Goal: Transaction & Acquisition: Download file/media

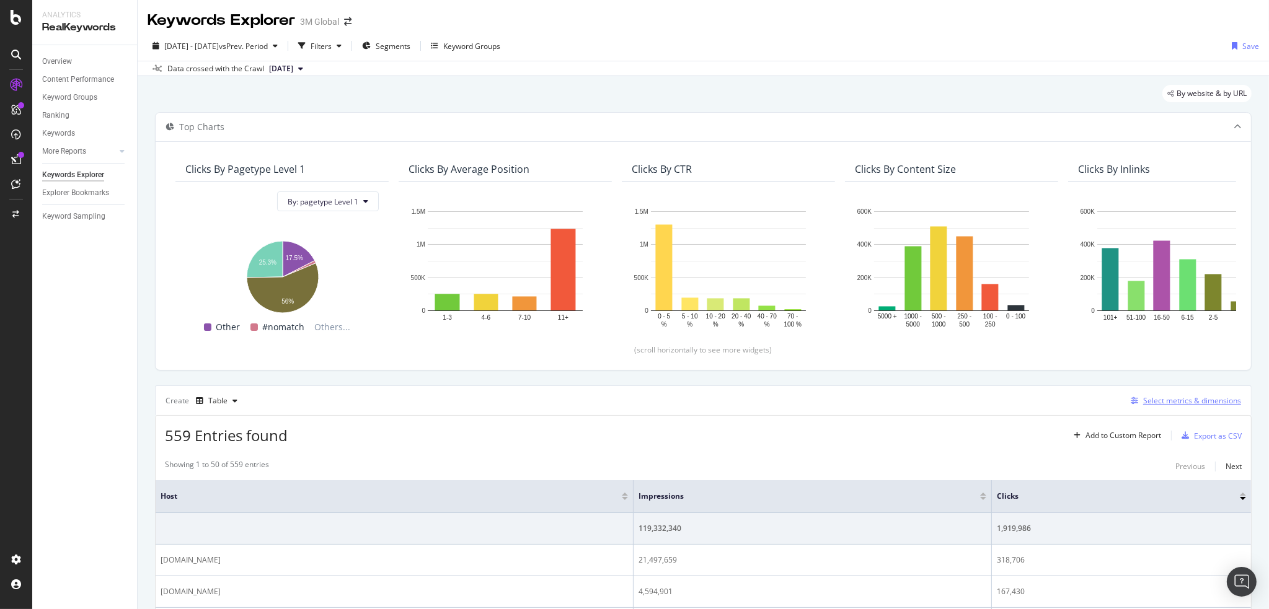
click at [1165, 404] on div "Select metrics & dimensions" at bounding box center [1192, 400] width 98 height 11
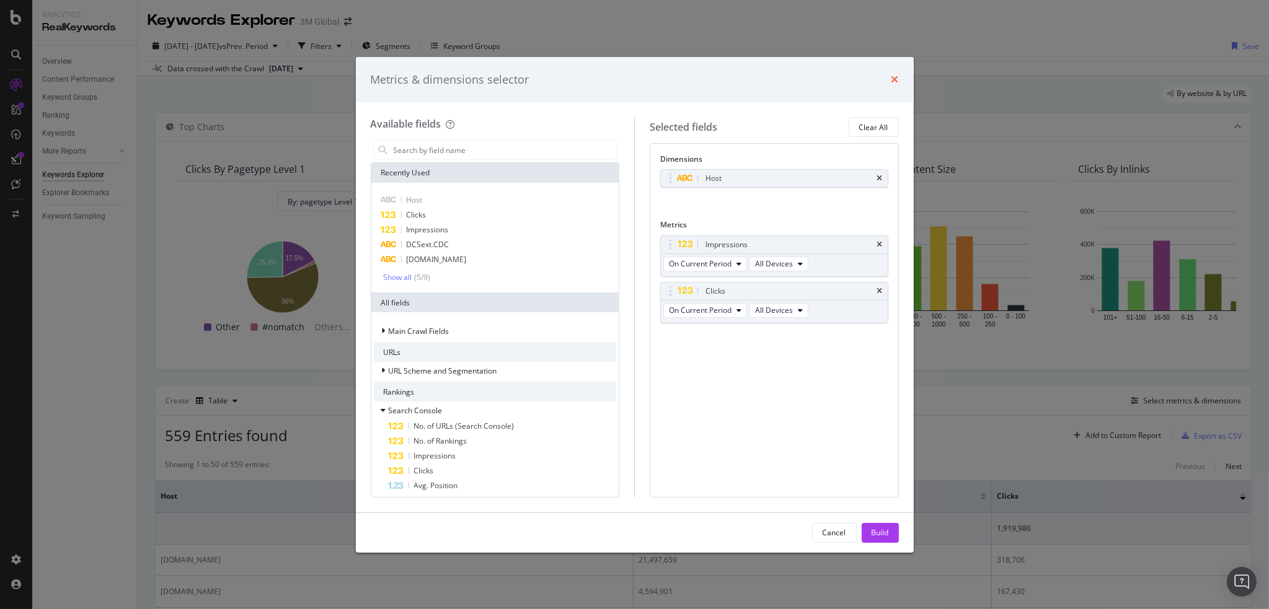
click at [893, 76] on icon "times" at bounding box center [894, 79] width 7 height 10
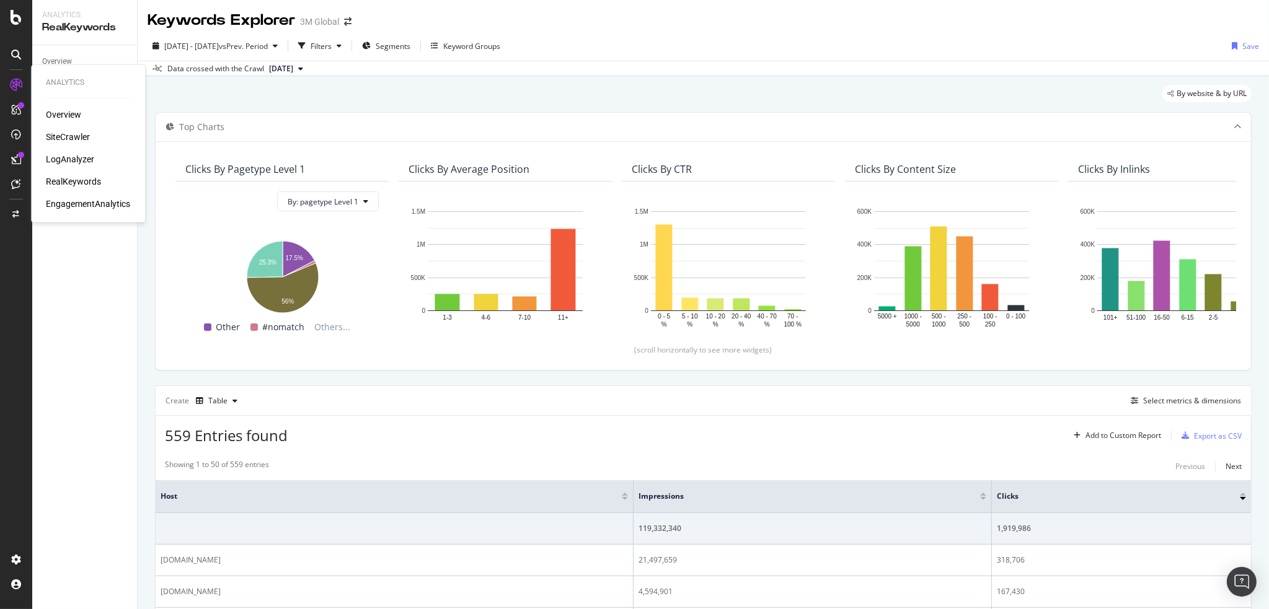
click at [56, 134] on div "SiteCrawler" at bounding box center [68, 137] width 44 height 12
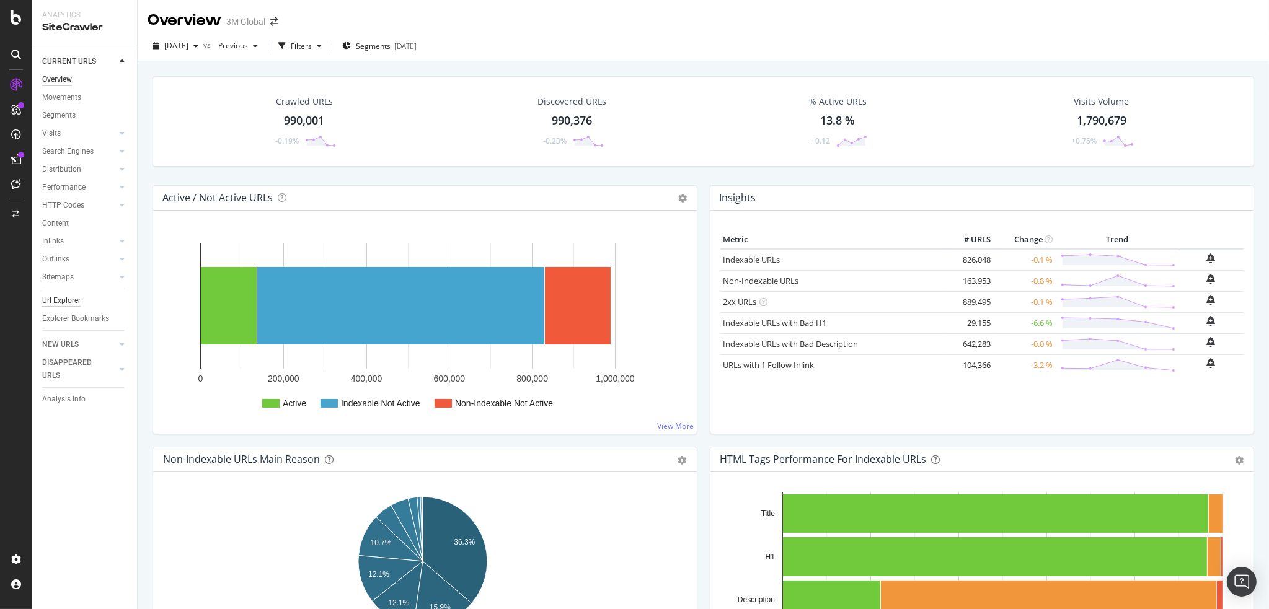
click at [66, 301] on div "Url Explorer" at bounding box center [61, 300] width 38 height 13
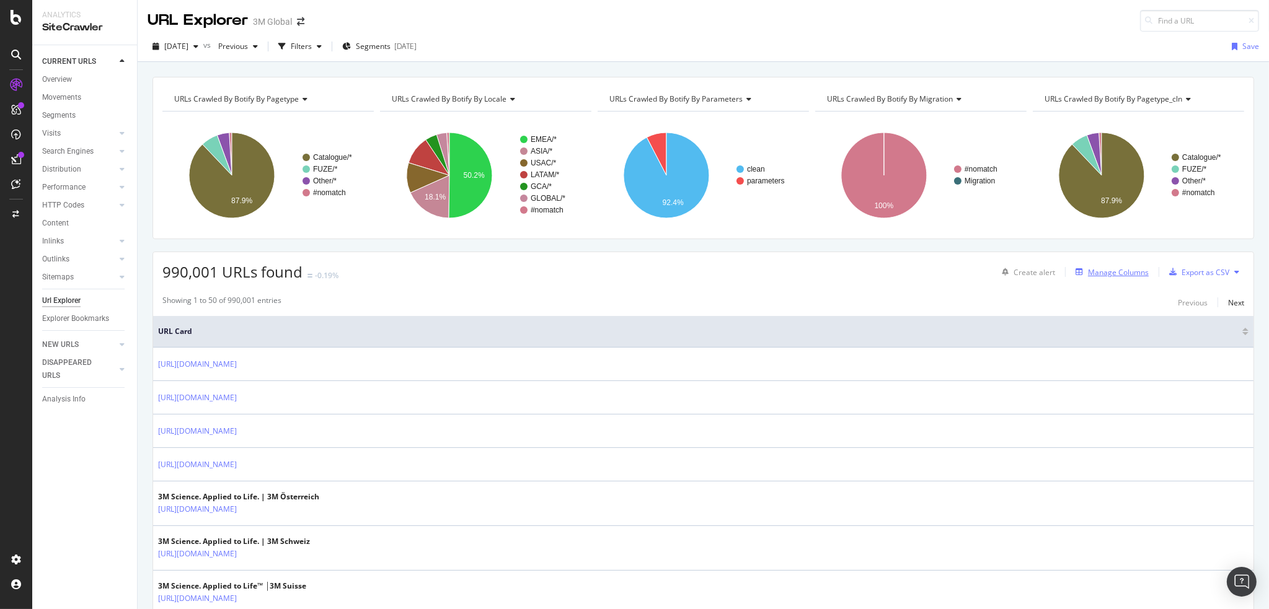
click at [1120, 270] on div "Manage Columns" at bounding box center [1118, 272] width 61 height 11
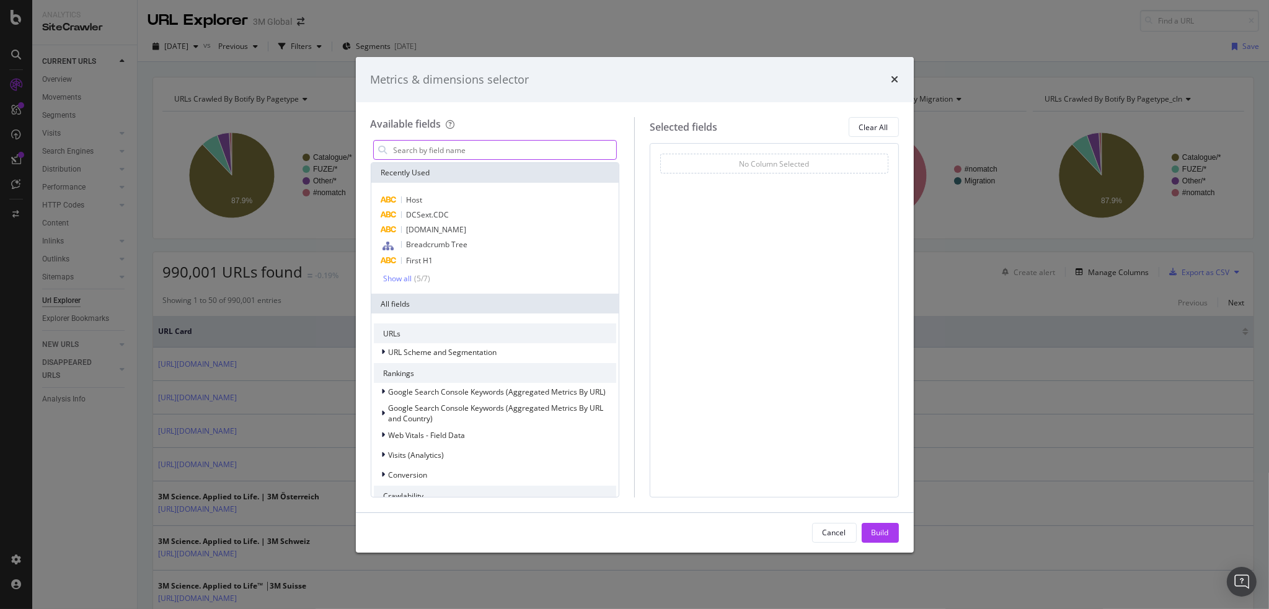
click at [459, 151] on input "modal" at bounding box center [504, 150] width 224 height 19
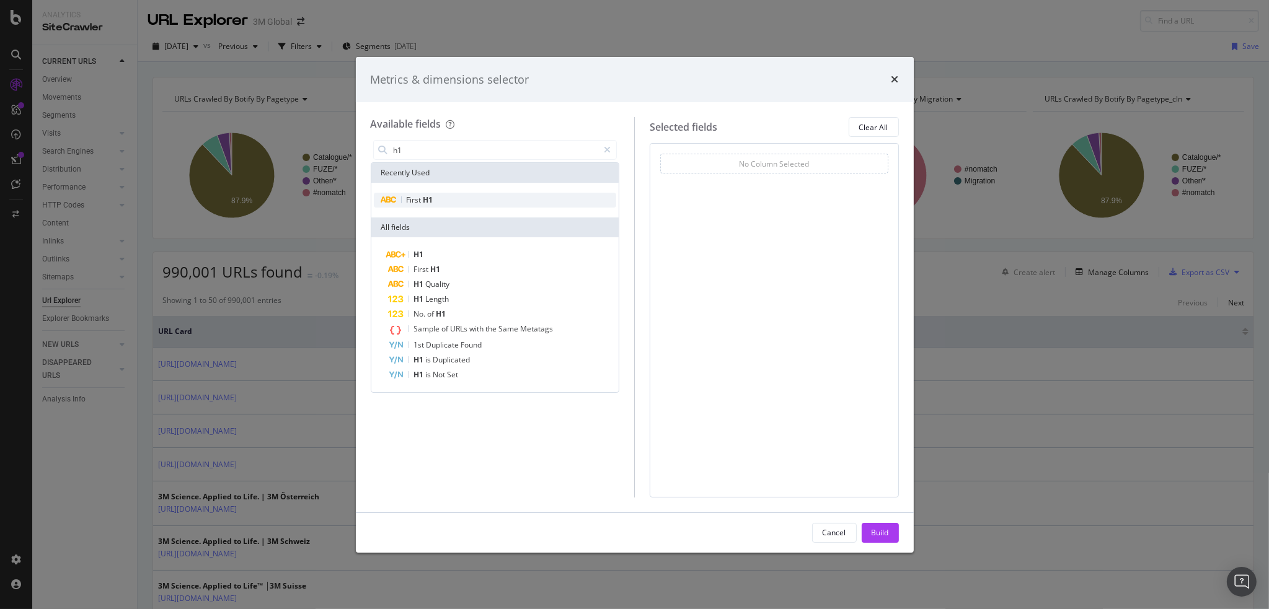
click at [426, 200] on span "H1" at bounding box center [428, 200] width 10 height 11
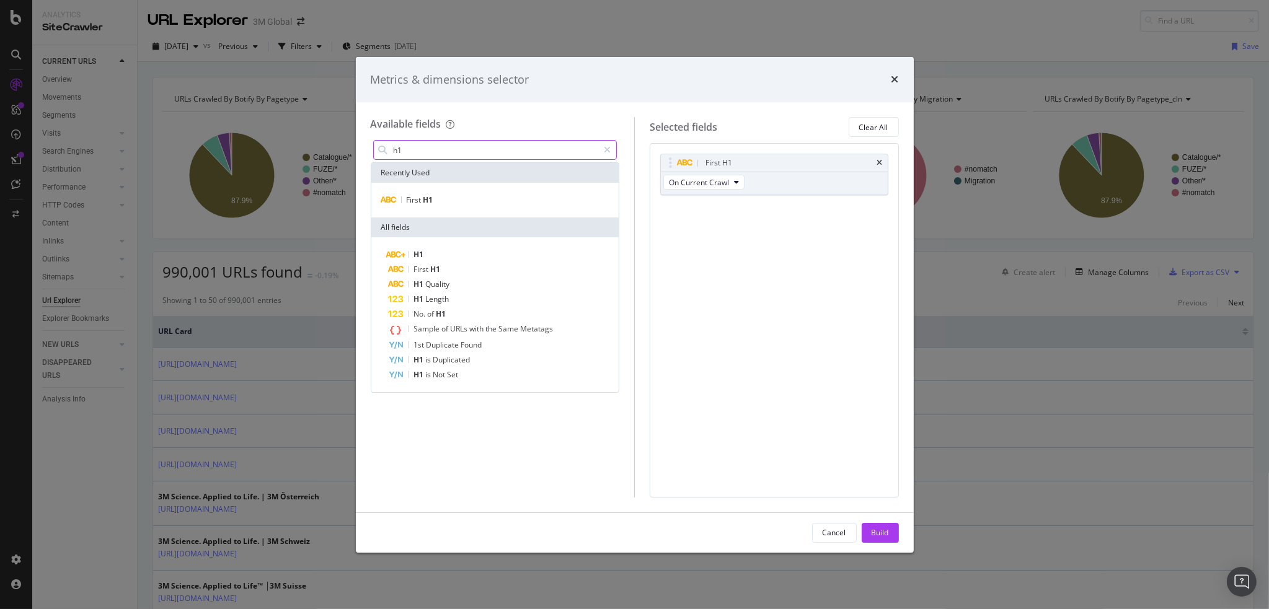
click at [448, 149] on input "h1" at bounding box center [495, 150] width 206 height 19
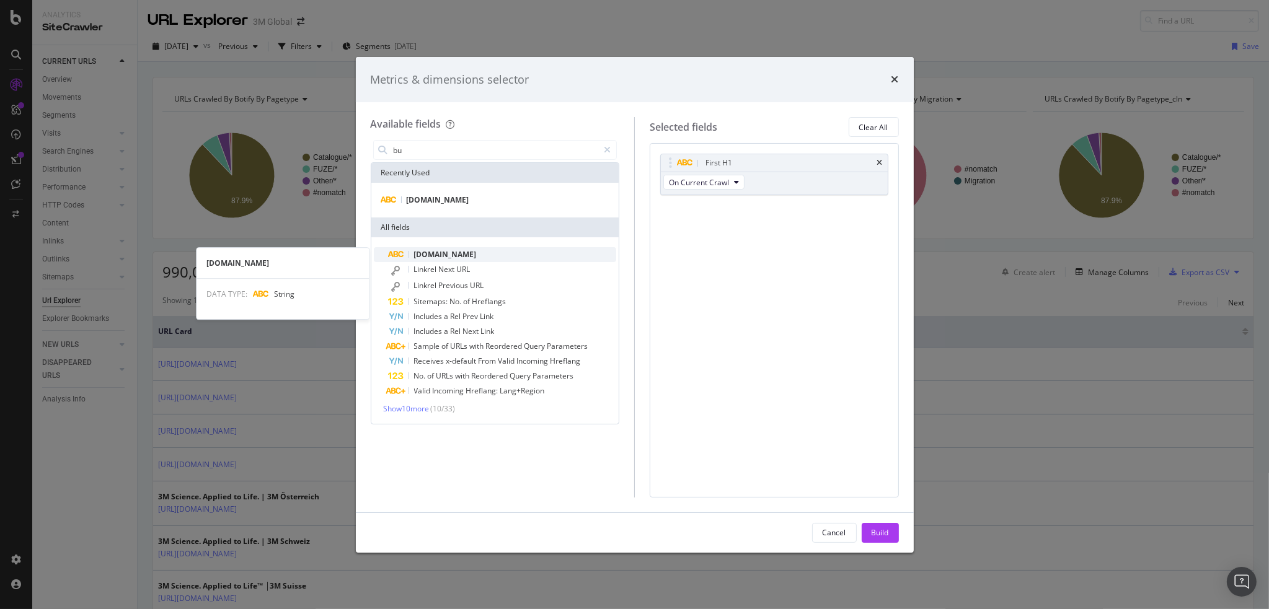
click at [464, 257] on span "[DOMAIN_NAME]" at bounding box center [445, 254] width 63 height 11
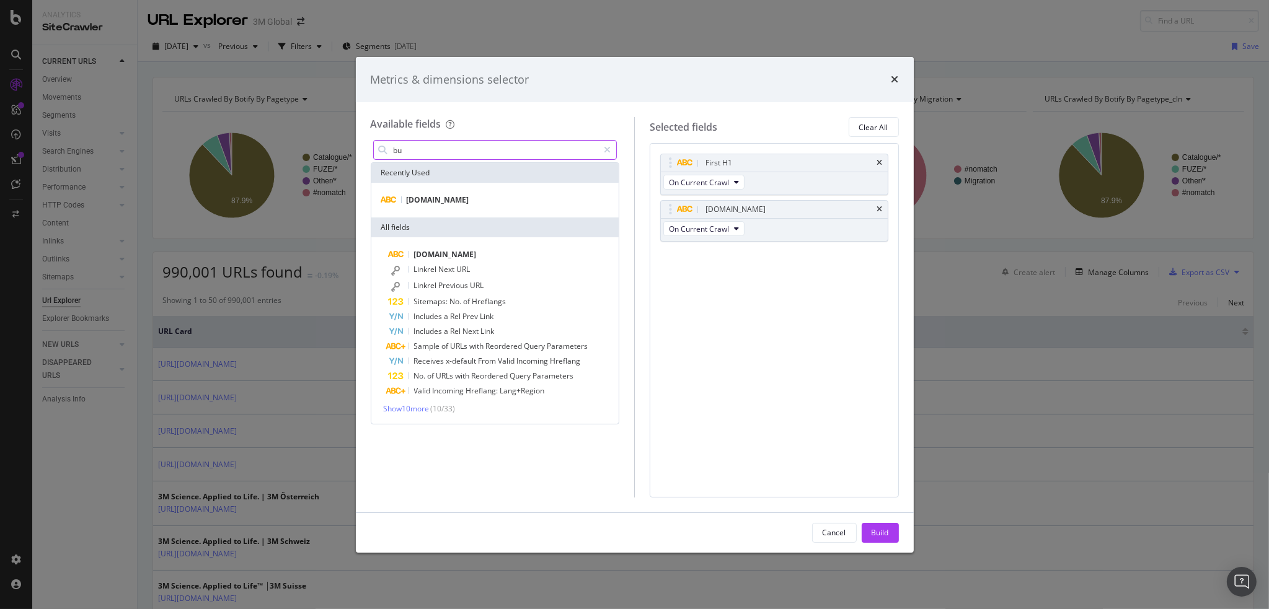
click at [449, 149] on input "bu" at bounding box center [495, 150] width 206 height 19
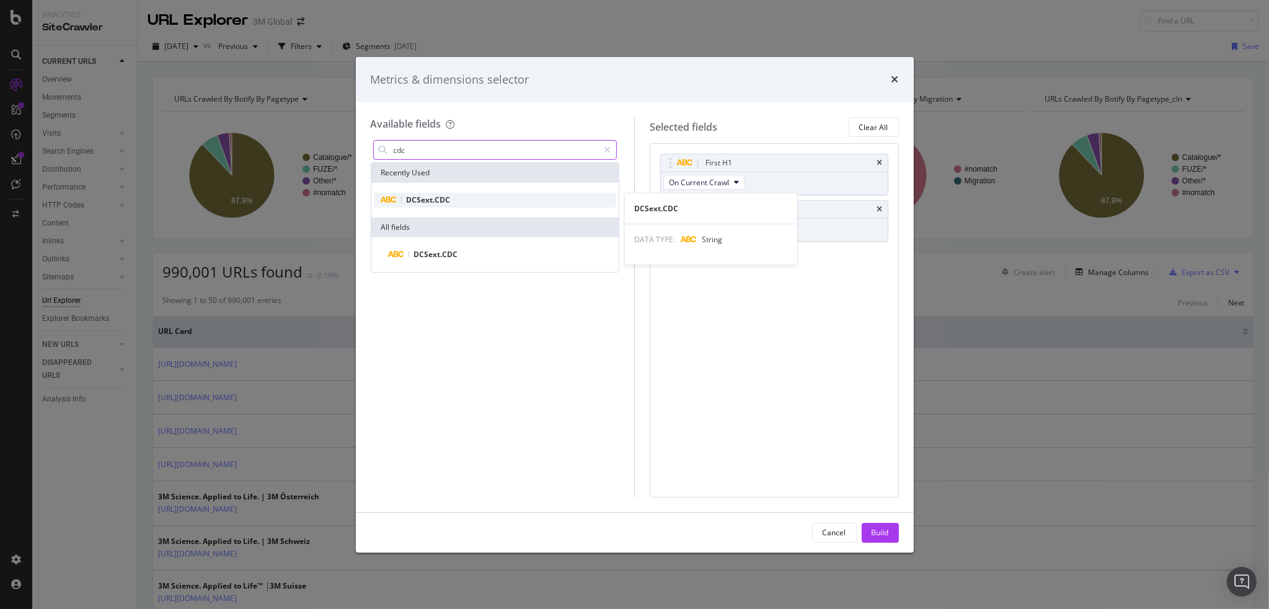
type input "cdc"
click at [433, 197] on span "DCSext.CDC" at bounding box center [429, 200] width 44 height 11
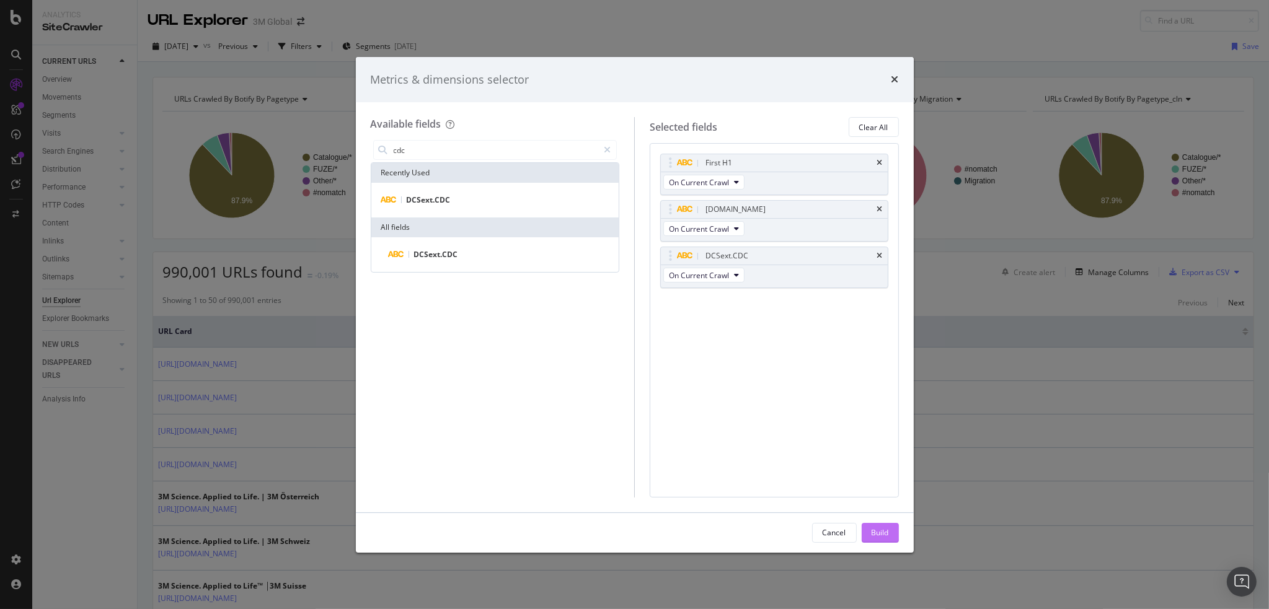
click at [885, 531] on div "Build" at bounding box center [879, 532] width 17 height 11
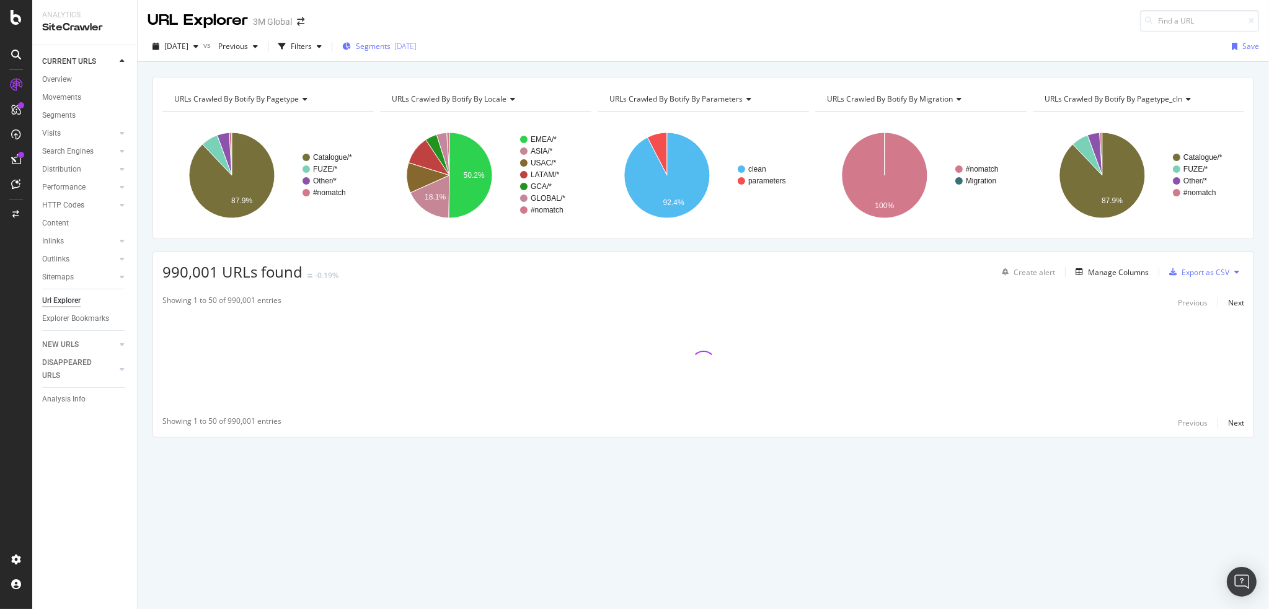
click at [390, 48] on span "Segments" at bounding box center [373, 46] width 35 height 11
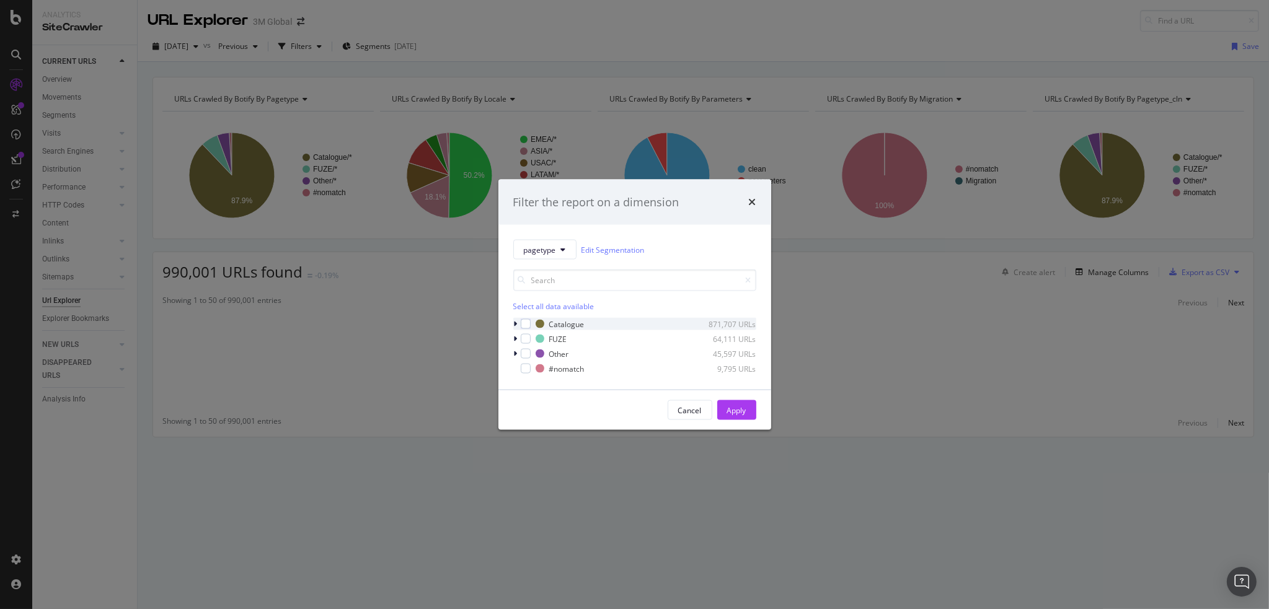
click at [514, 322] on icon "modal" at bounding box center [516, 323] width 4 height 7
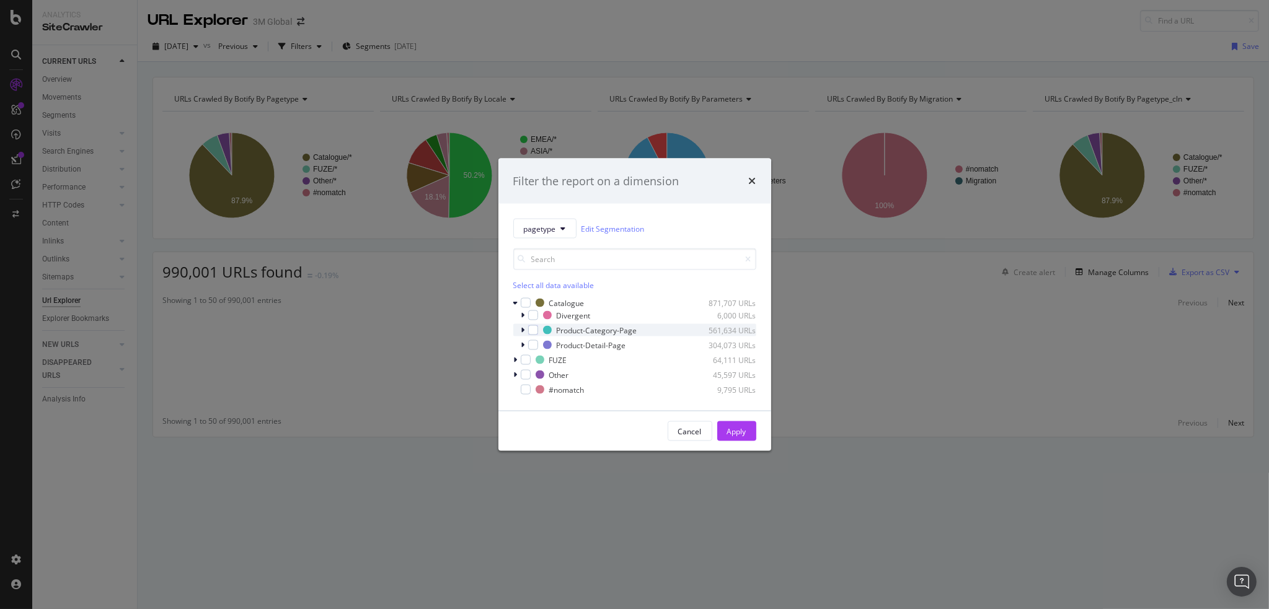
click at [522, 328] on icon "modal" at bounding box center [523, 330] width 4 height 7
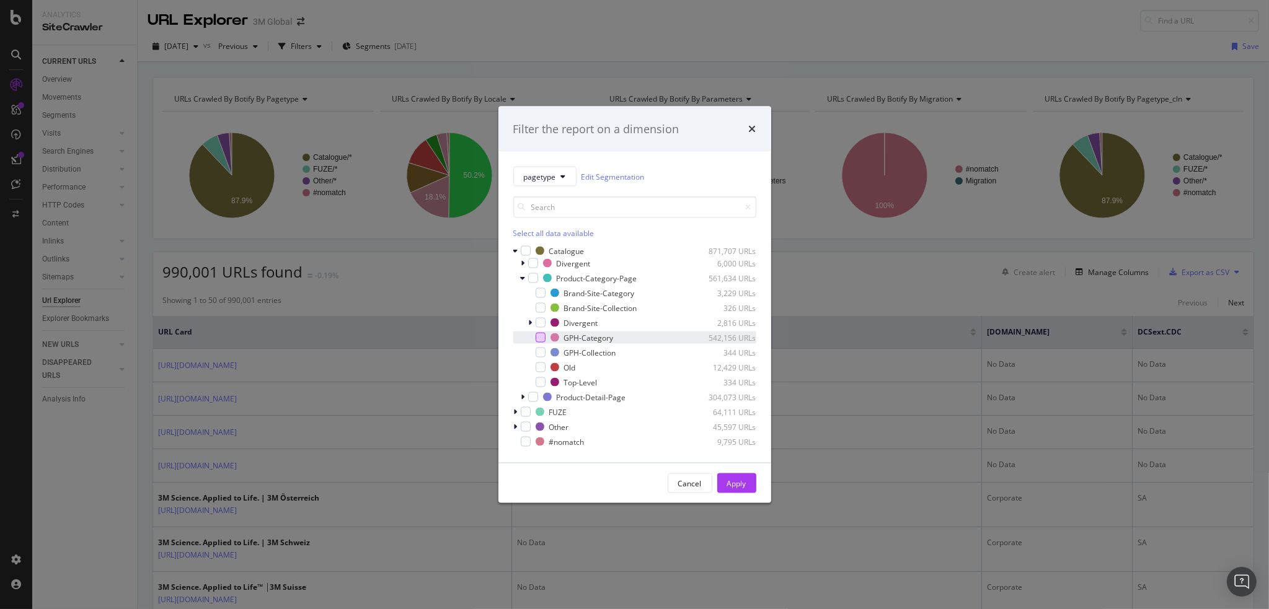
click at [542, 334] on div "modal" at bounding box center [541, 338] width 10 height 10
click at [739, 479] on div "Apply" at bounding box center [736, 483] width 19 height 11
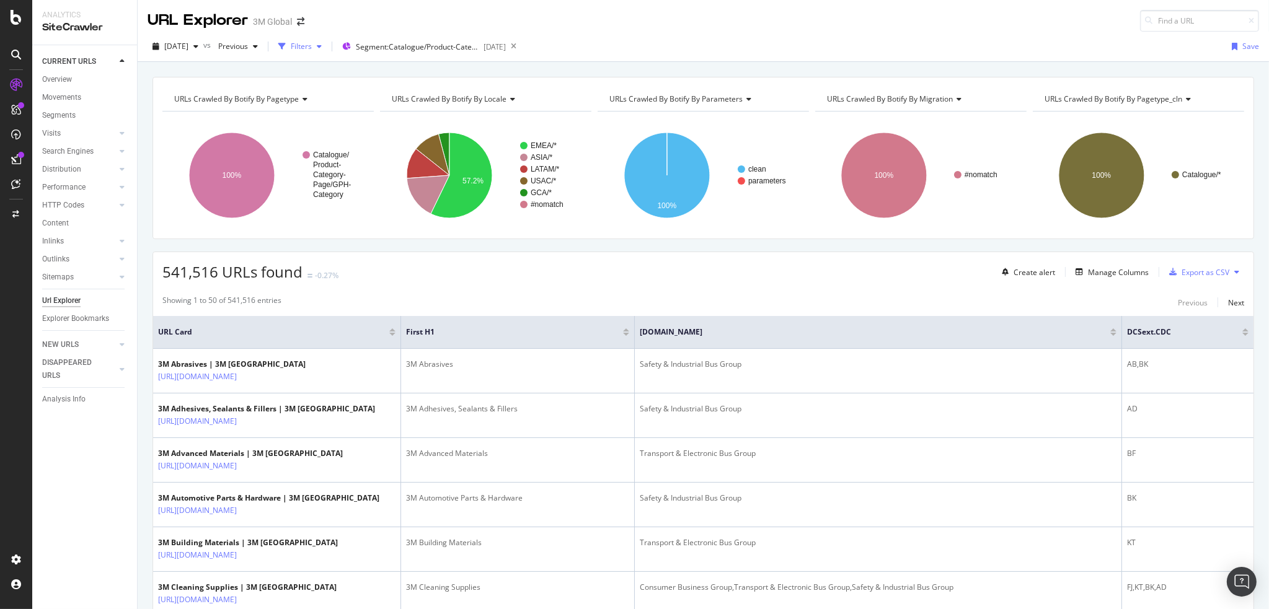
click at [312, 43] on div "Filters" at bounding box center [301, 46] width 21 height 11
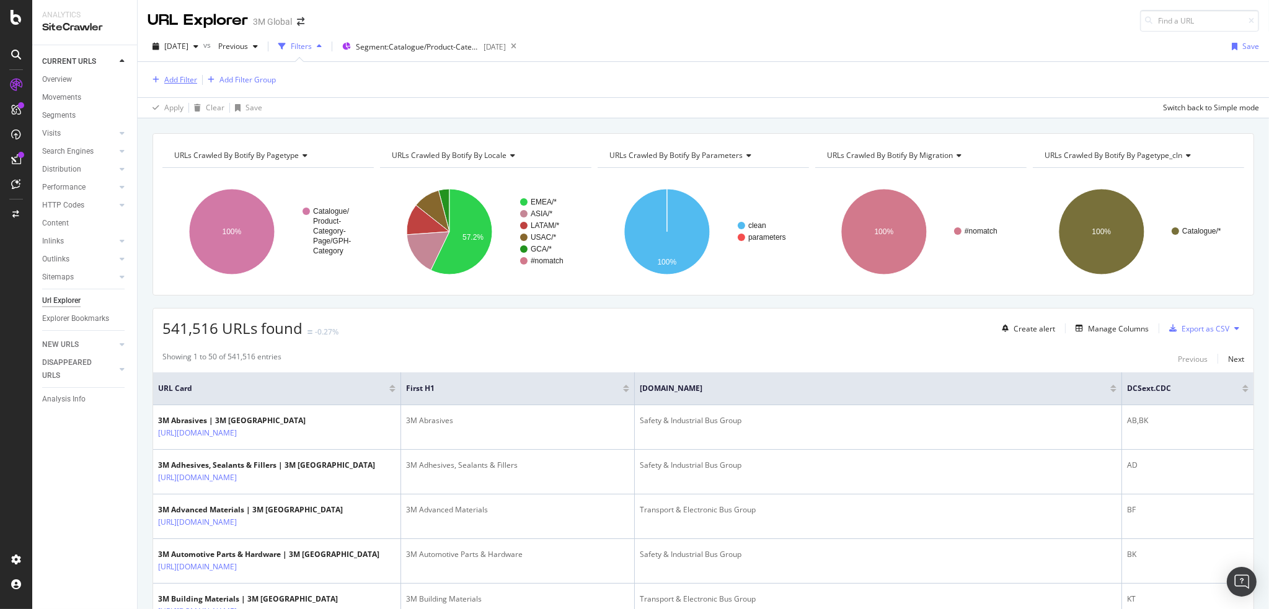
click at [177, 77] on div "Add Filter" at bounding box center [180, 79] width 33 height 11
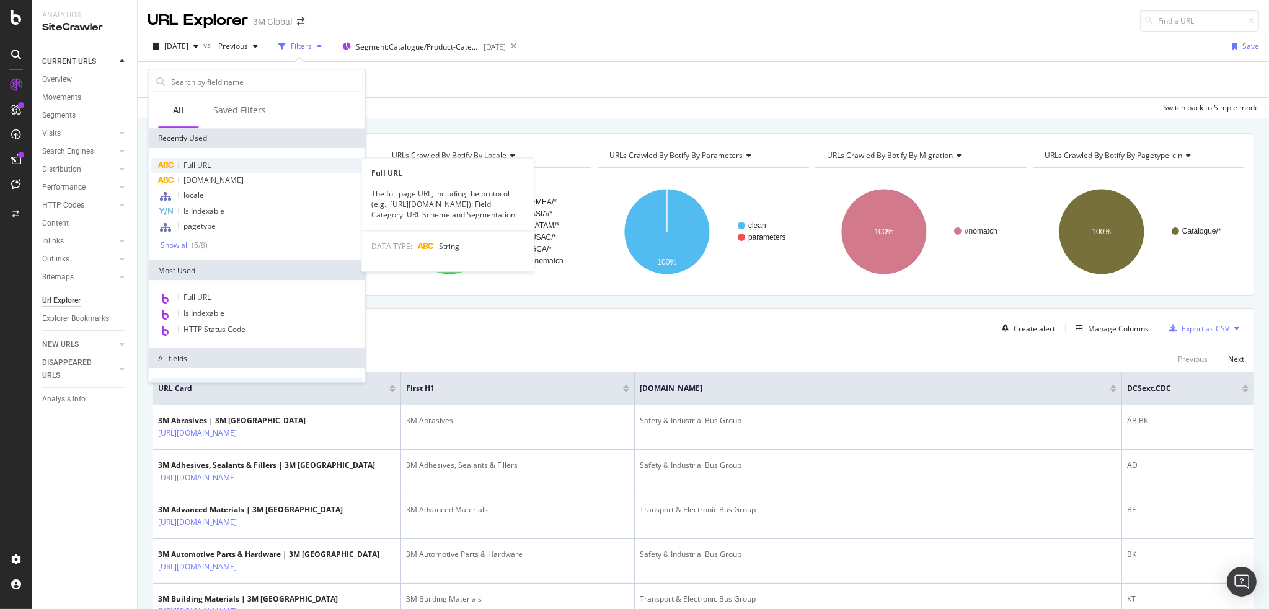
click at [202, 164] on span "Full URL" at bounding box center [196, 165] width 27 height 11
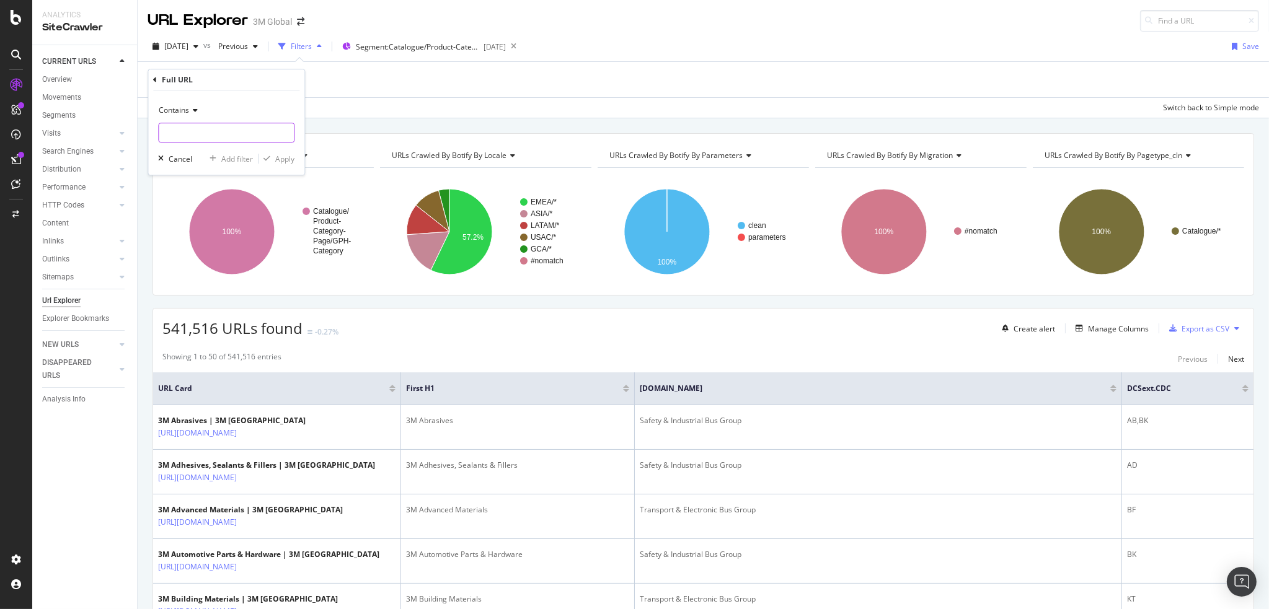
click at [193, 128] on input "text" at bounding box center [226, 133] width 135 height 20
type input "[DOMAIN_NAME][URL]"
click at [285, 157] on div "Apply" at bounding box center [284, 159] width 19 height 11
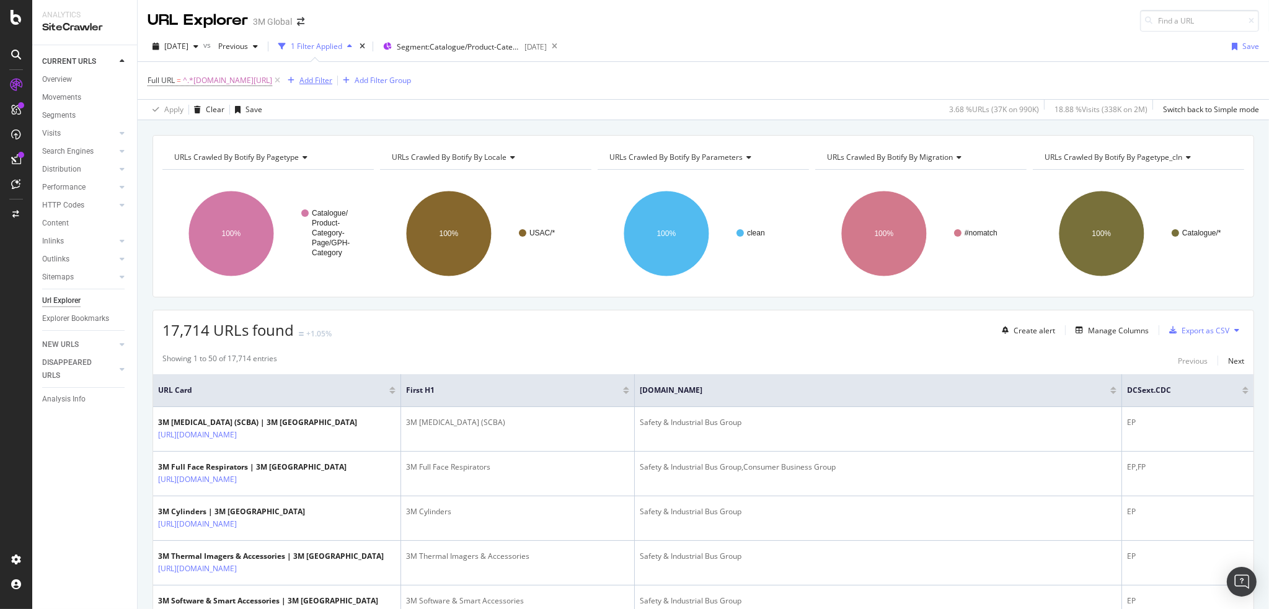
click at [332, 76] on div "Add Filter" at bounding box center [315, 80] width 33 height 11
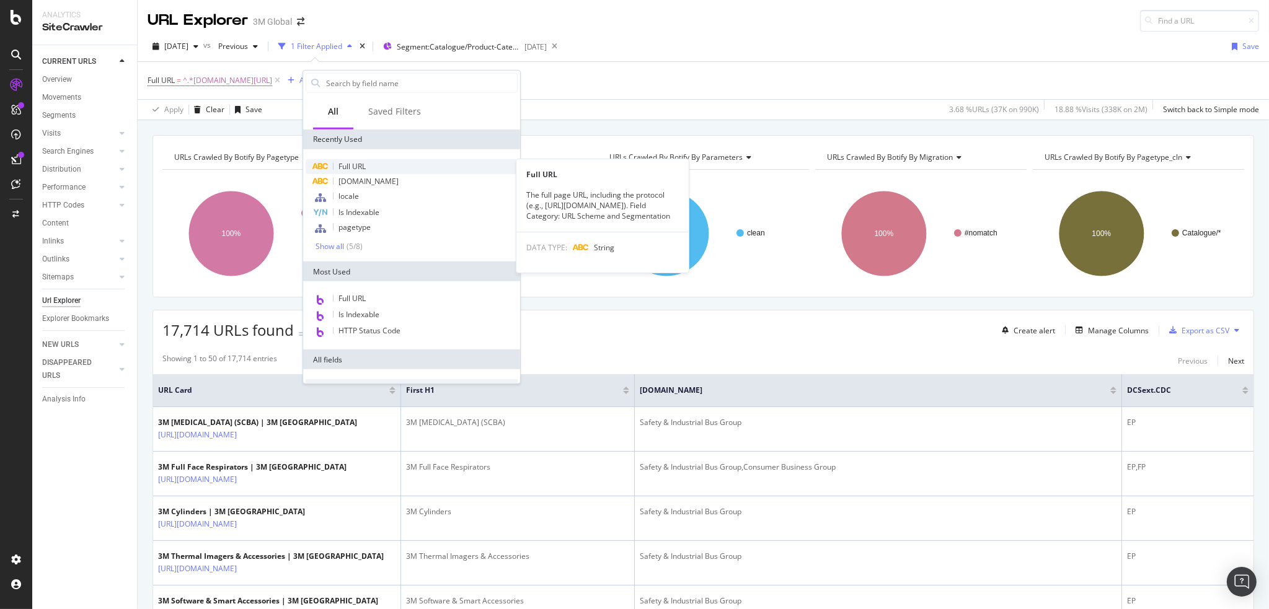
click at [364, 161] on span "Full URL" at bounding box center [351, 166] width 27 height 11
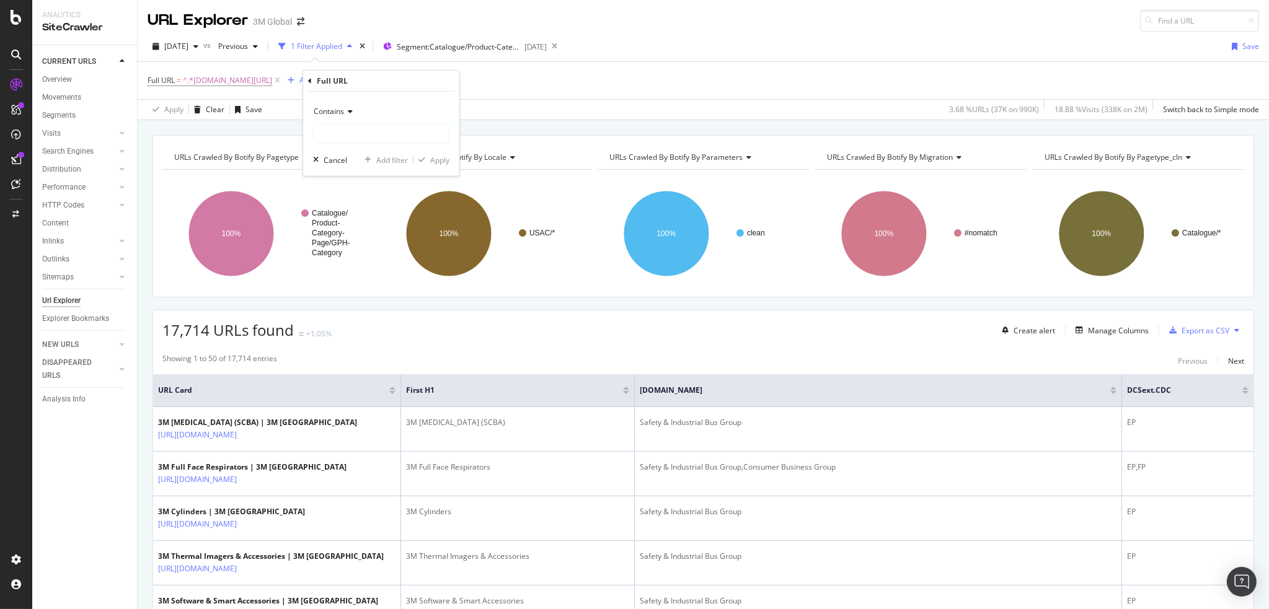
click at [346, 116] on div "Contains" at bounding box center [381, 112] width 136 height 20
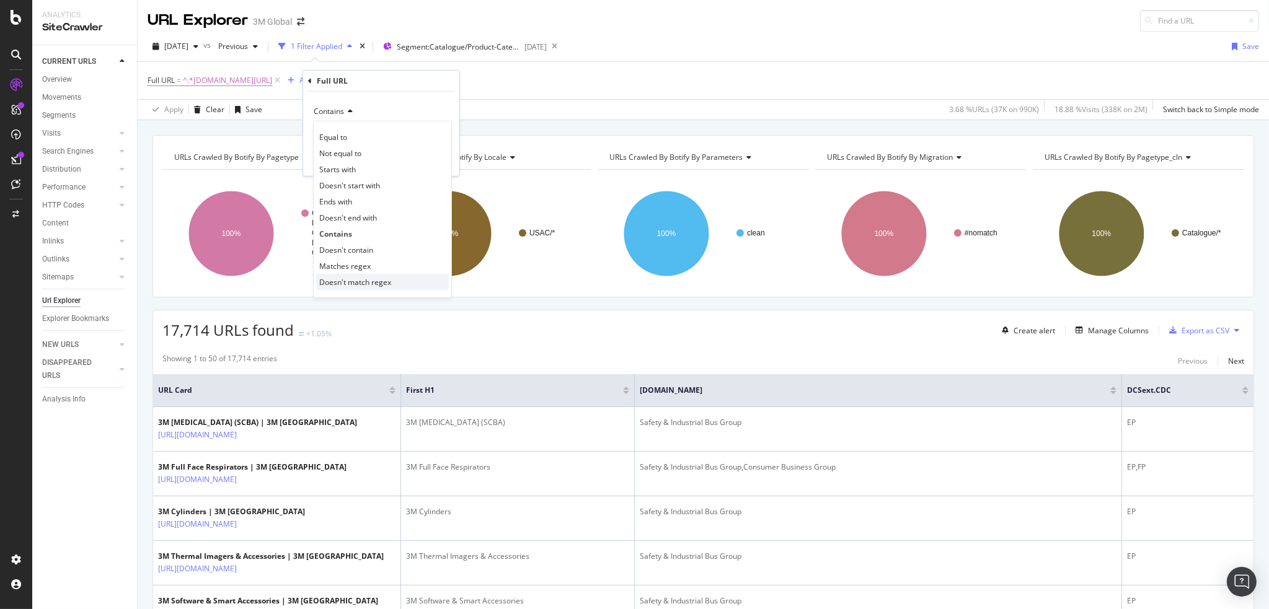
click at [374, 276] on span "Doesn't match regex" at bounding box center [355, 281] width 72 height 11
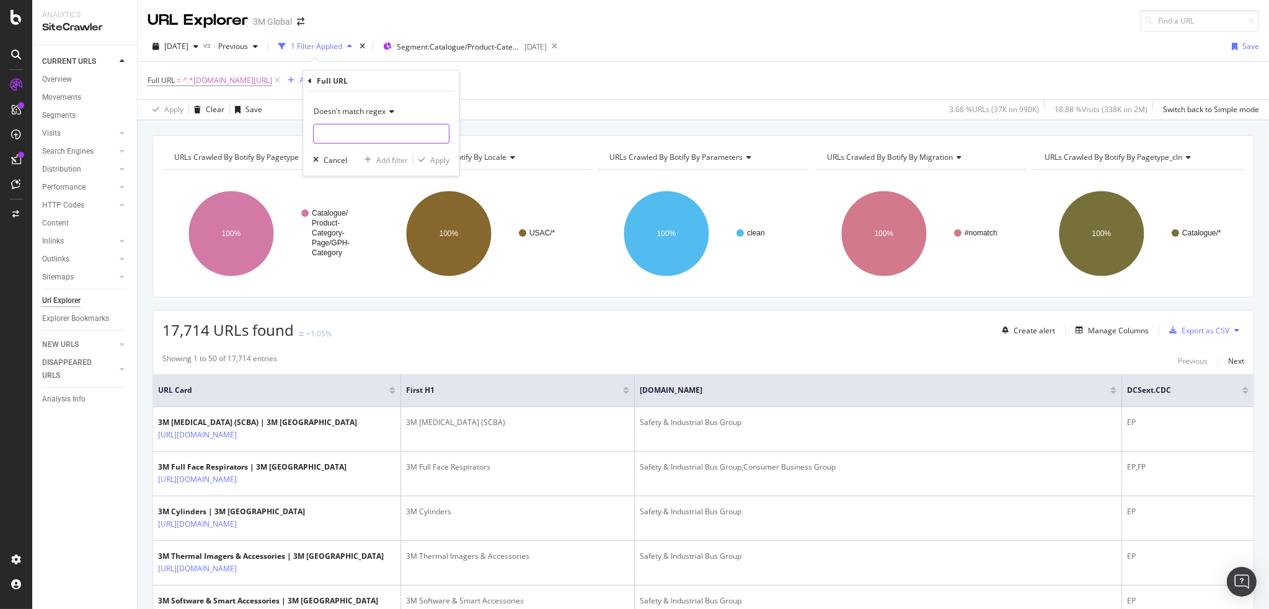
click at [347, 131] on input "text" at bounding box center [381, 134] width 135 height 20
type input "/i/|/b/"
click at [439, 156] on div "Apply" at bounding box center [439, 159] width 19 height 11
click at [1093, 318] on div "824 URLs found -0.24% Create alert Manage Columns Export as CSV" at bounding box center [703, 326] width 1100 height 30
click at [1093, 325] on div "Manage Columns" at bounding box center [1118, 330] width 61 height 11
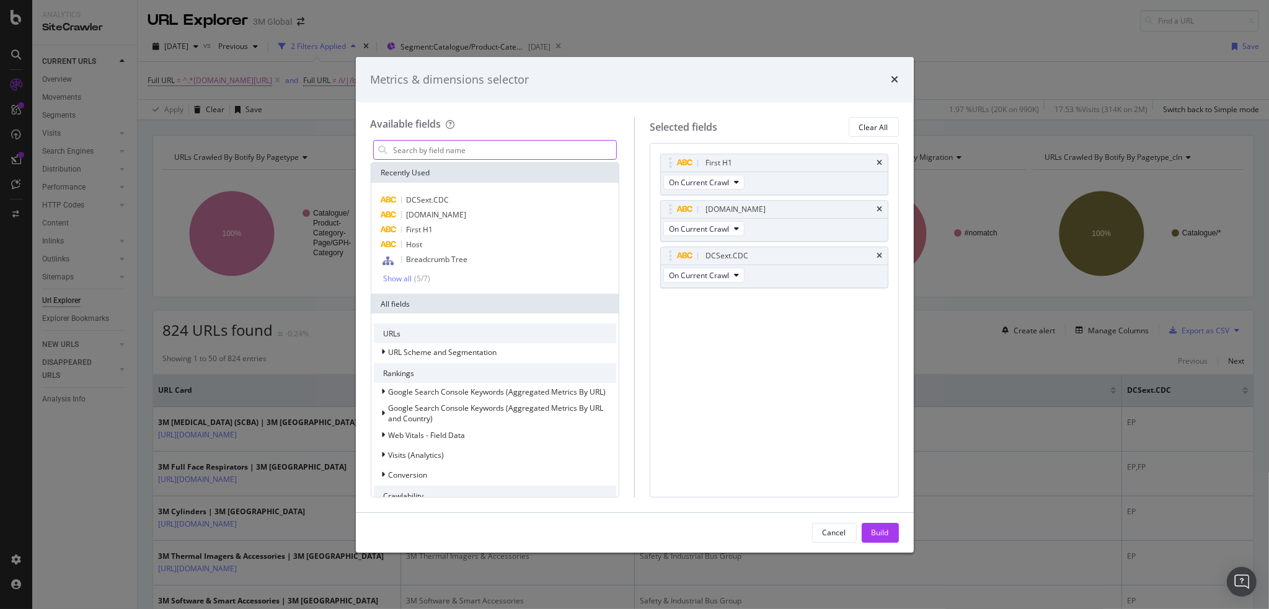
click at [431, 151] on input "modal" at bounding box center [504, 150] width 224 height 19
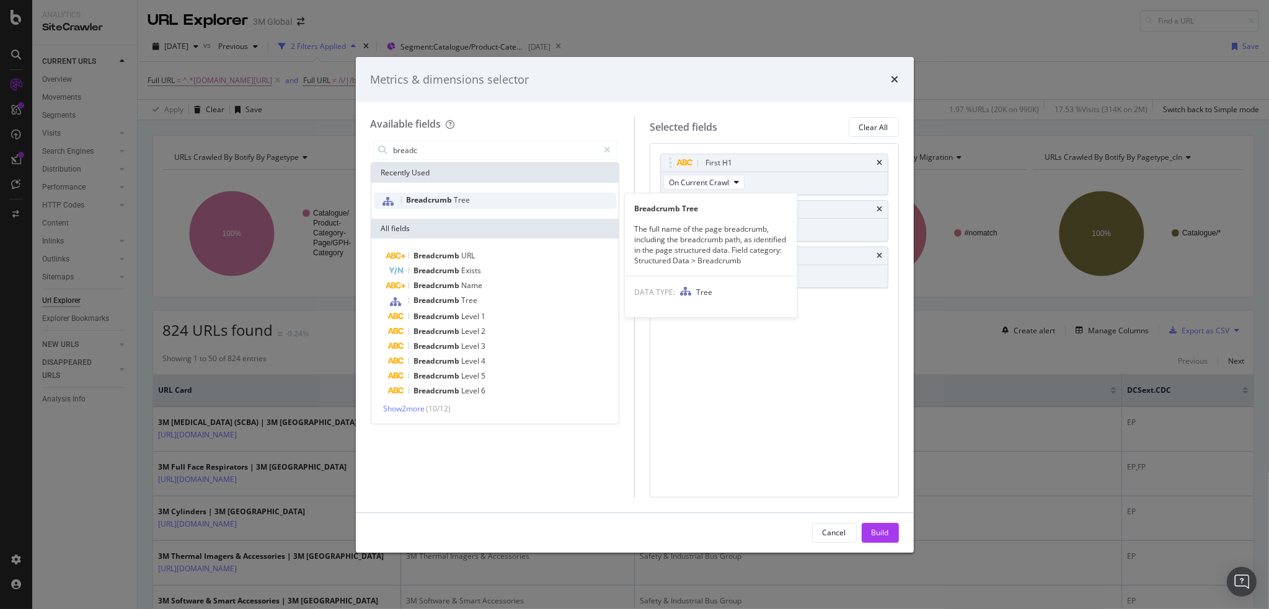
type input "breadc"
click at [438, 201] on span "Breadcrumb" at bounding box center [431, 200] width 48 height 11
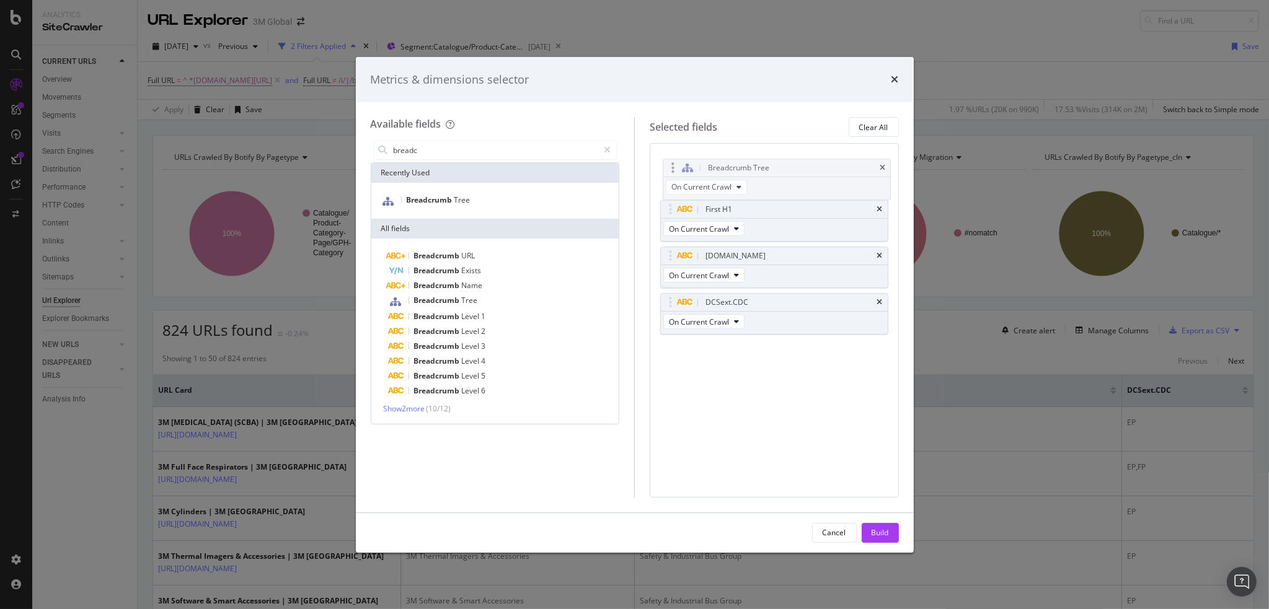
drag, startPoint x: 669, startPoint y: 302, endPoint x: 672, endPoint y: 169, distance: 133.9
click at [672, 169] on body "Analytics SiteCrawler CURRENT URLS Overview Movements Segments Visits Analysis …" at bounding box center [634, 304] width 1269 height 609
click at [880, 531] on div "Build" at bounding box center [879, 532] width 17 height 11
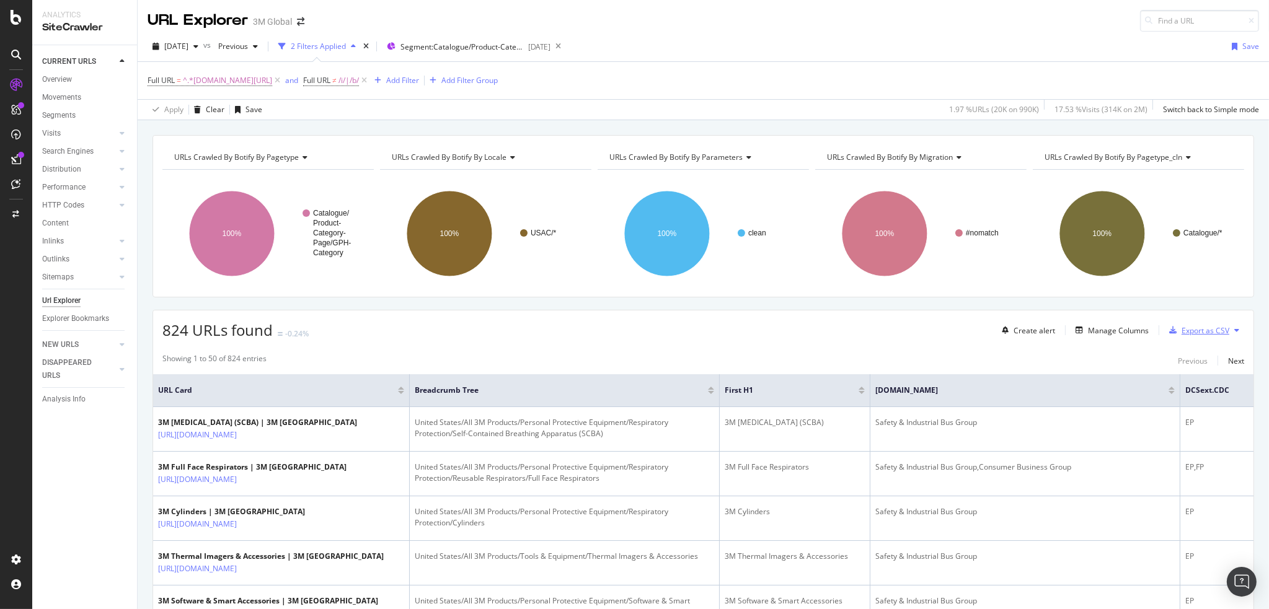
click at [1190, 329] on div "Export as CSV" at bounding box center [1205, 330] width 48 height 11
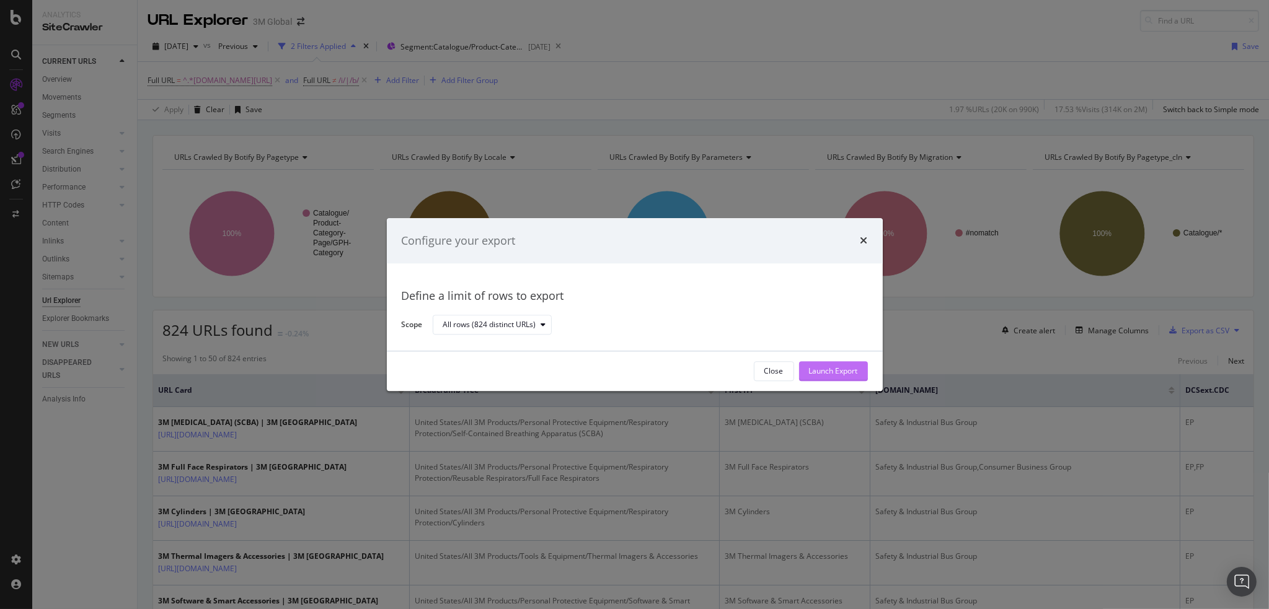
click at [836, 369] on div "Launch Export" at bounding box center [833, 371] width 49 height 11
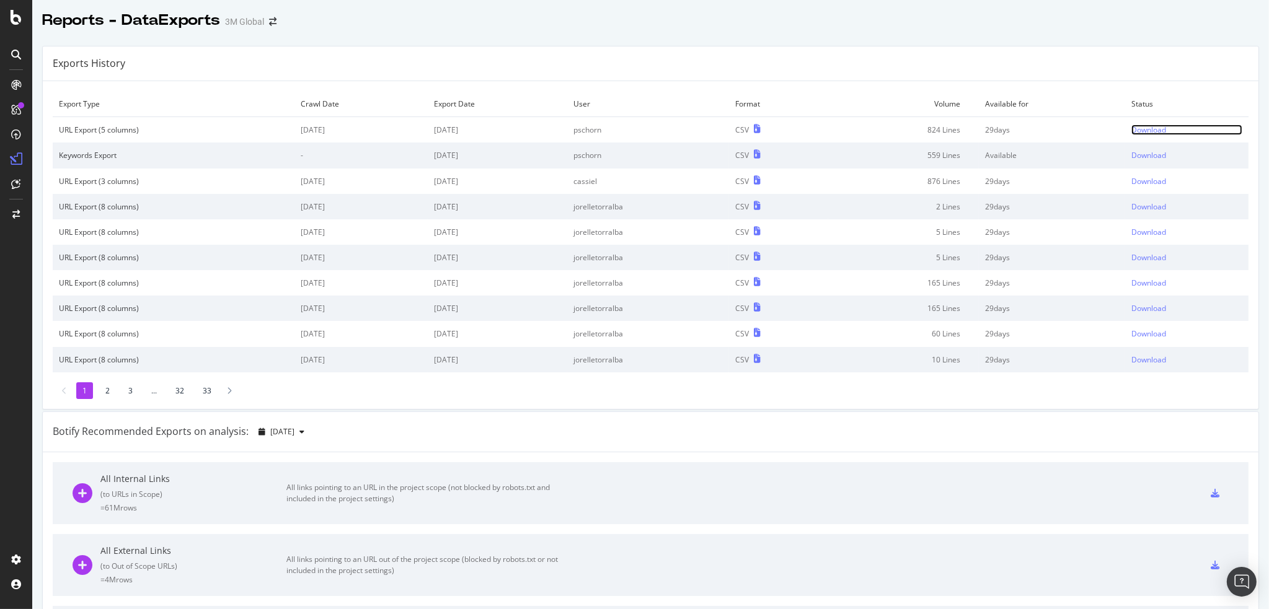
click at [1133, 128] on div "Download" at bounding box center [1148, 130] width 35 height 11
